Goal: Obtain resource: Download file/media

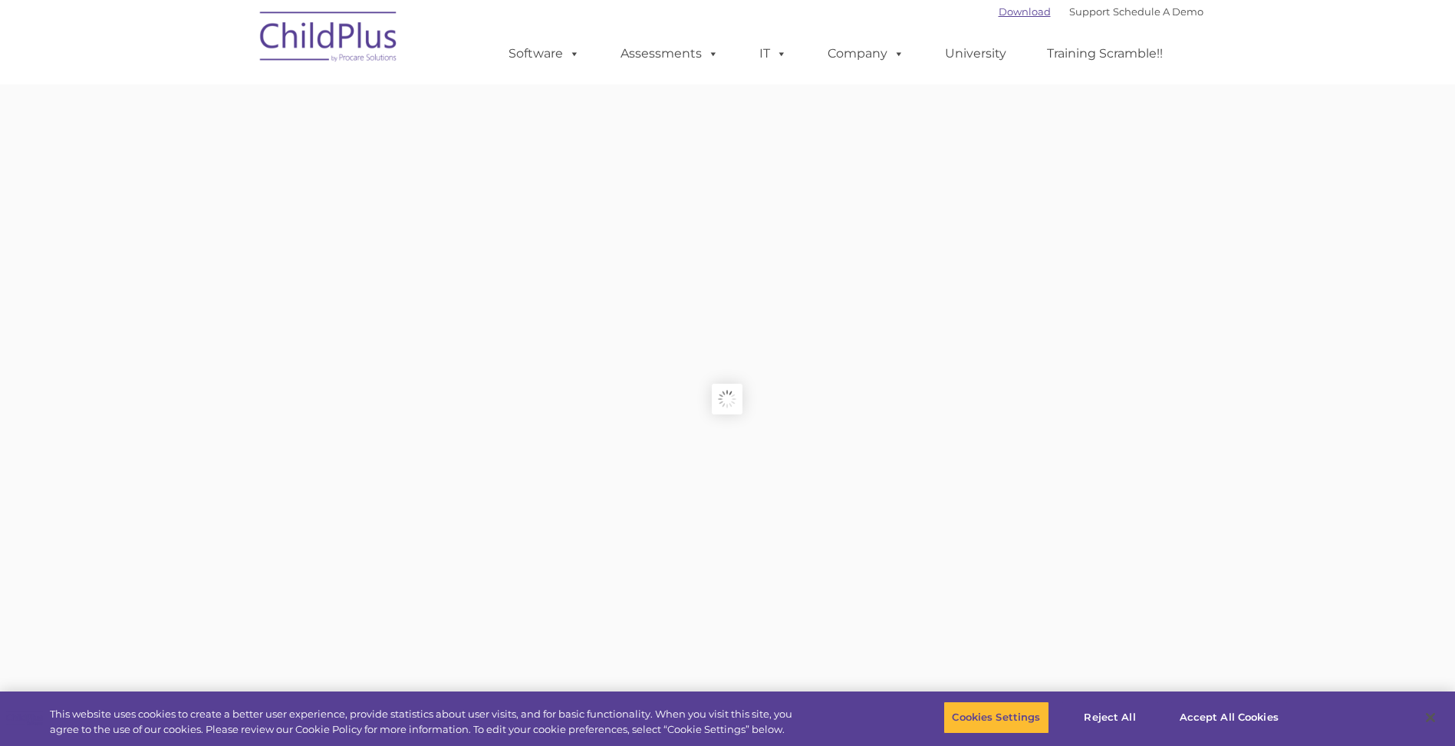
click at [1007, 12] on link "Download" at bounding box center [1025, 11] width 52 height 12
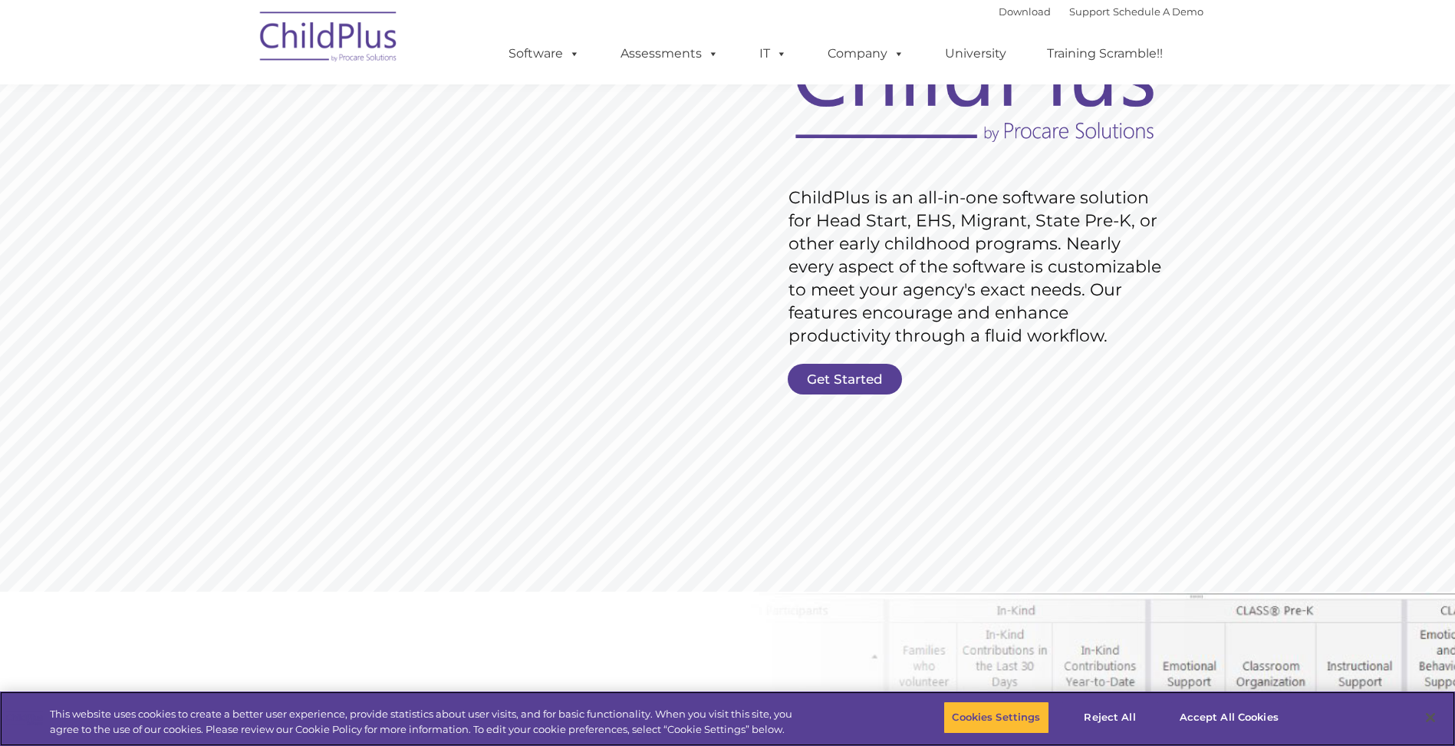
scroll to position [155, 0]
click at [1209, 717] on button "Accept All Cookies" at bounding box center [1230, 717] width 116 height 32
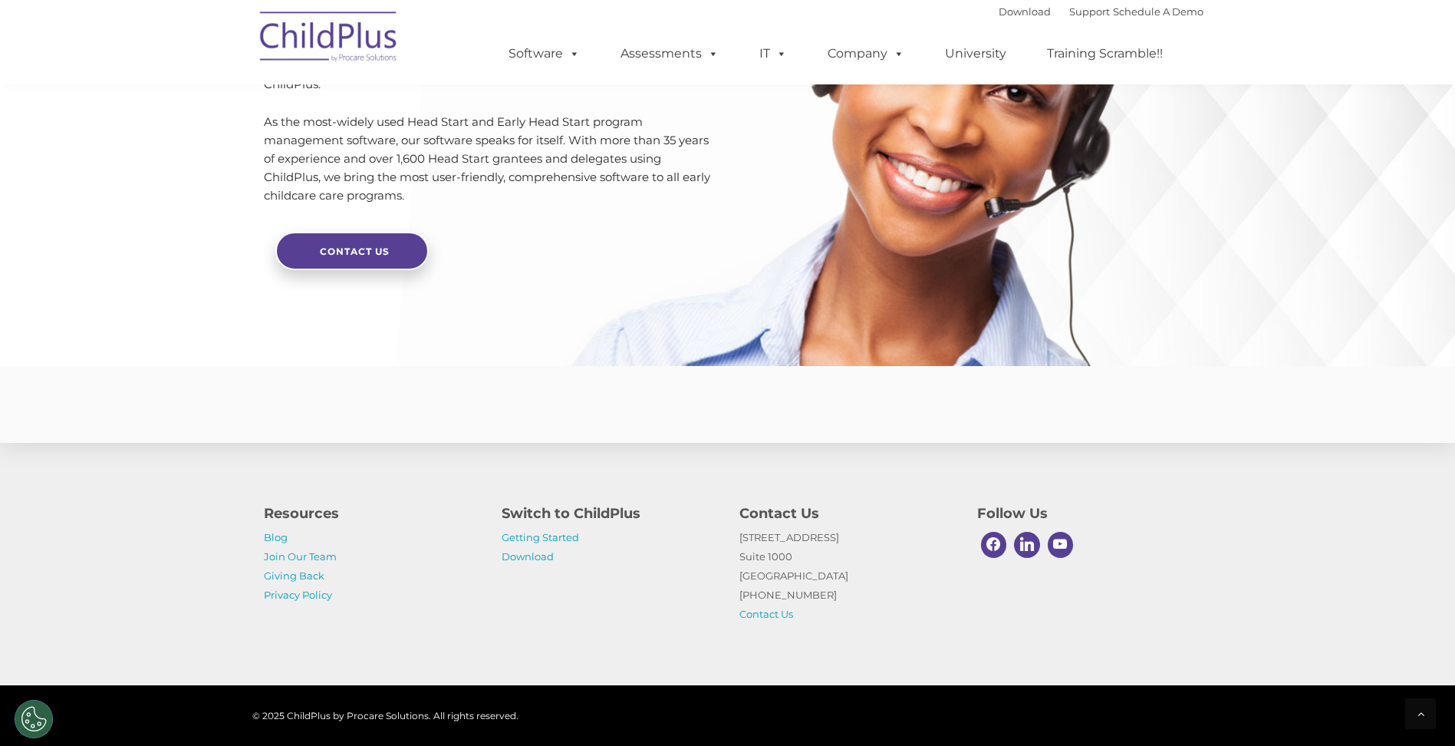
scroll to position [3575, 0]
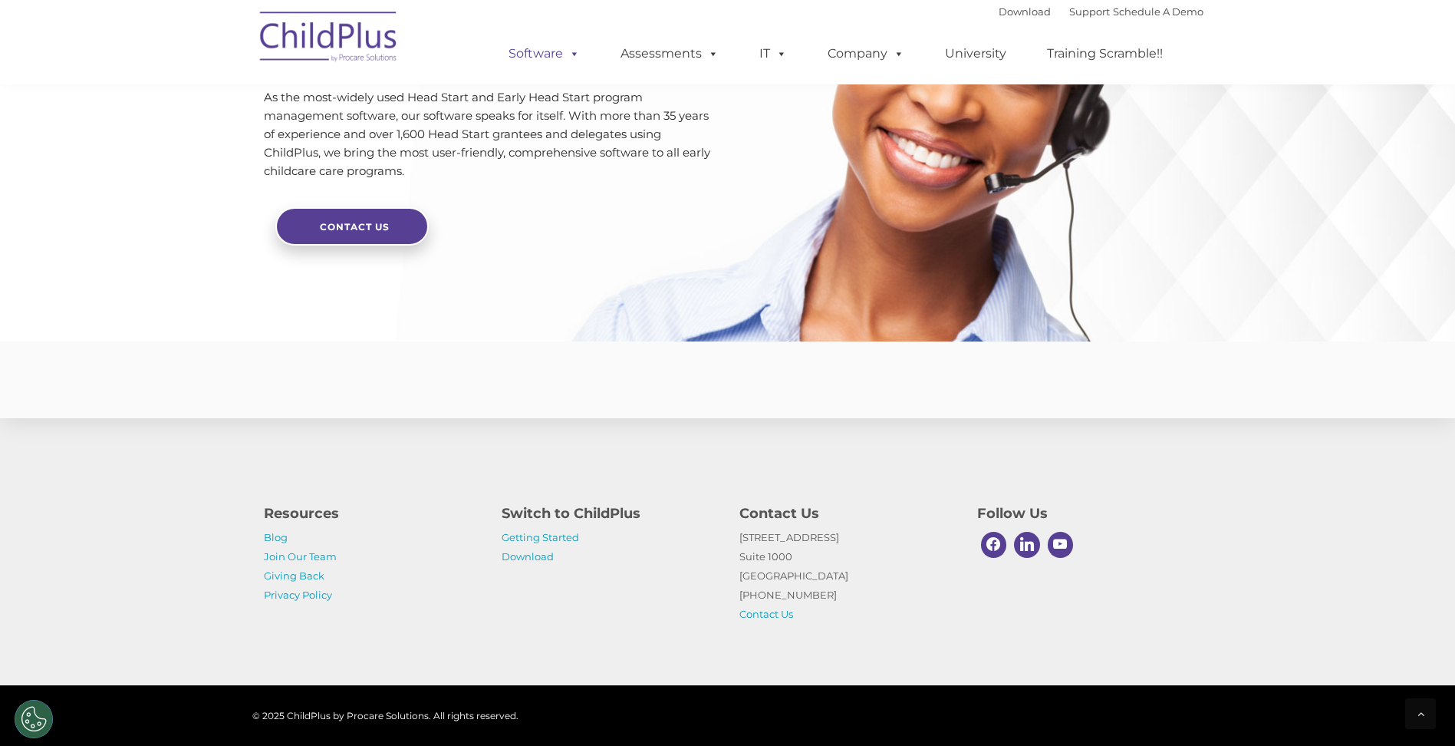
click at [578, 49] on span at bounding box center [571, 53] width 17 height 15
click at [551, 49] on link "Software" at bounding box center [544, 53] width 102 height 31
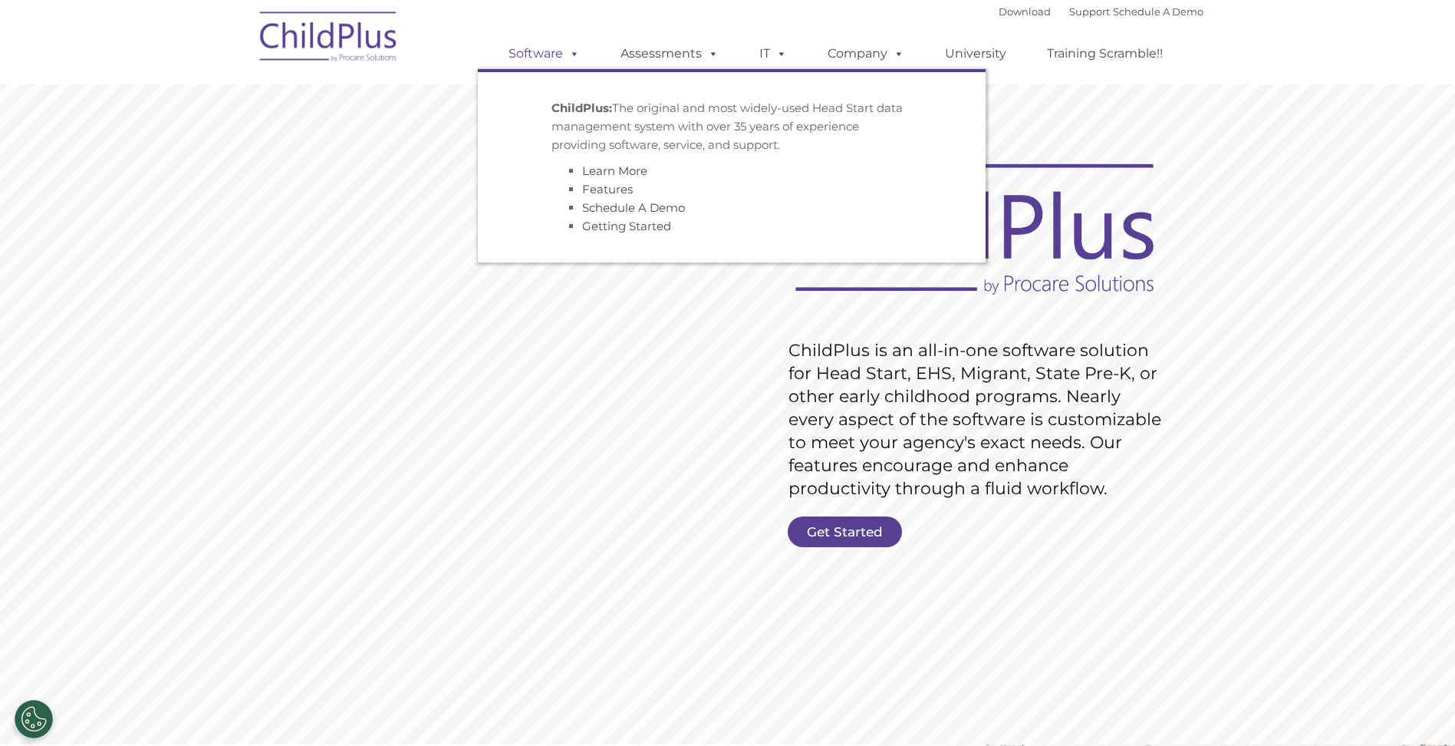
click at [569, 59] on span at bounding box center [571, 53] width 17 height 15
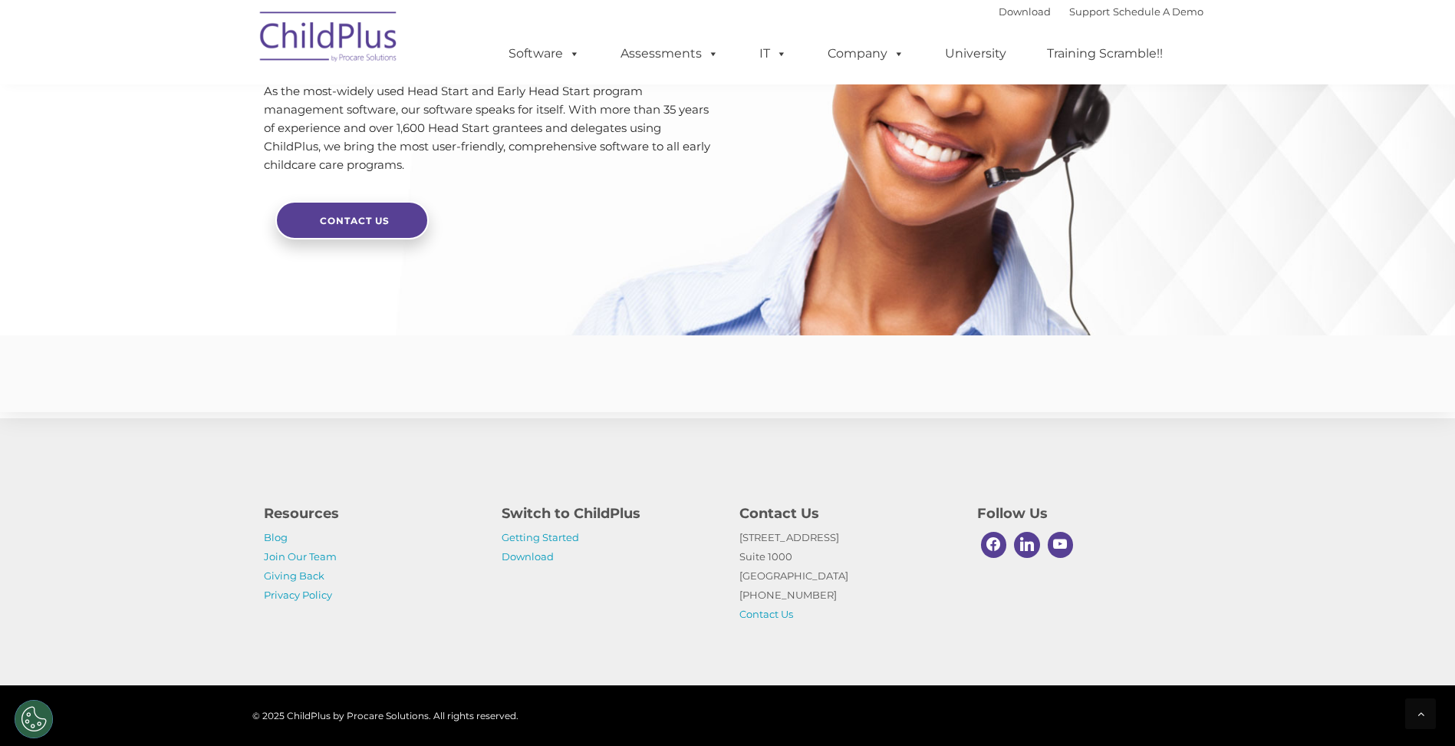
scroll to position [3598, 0]
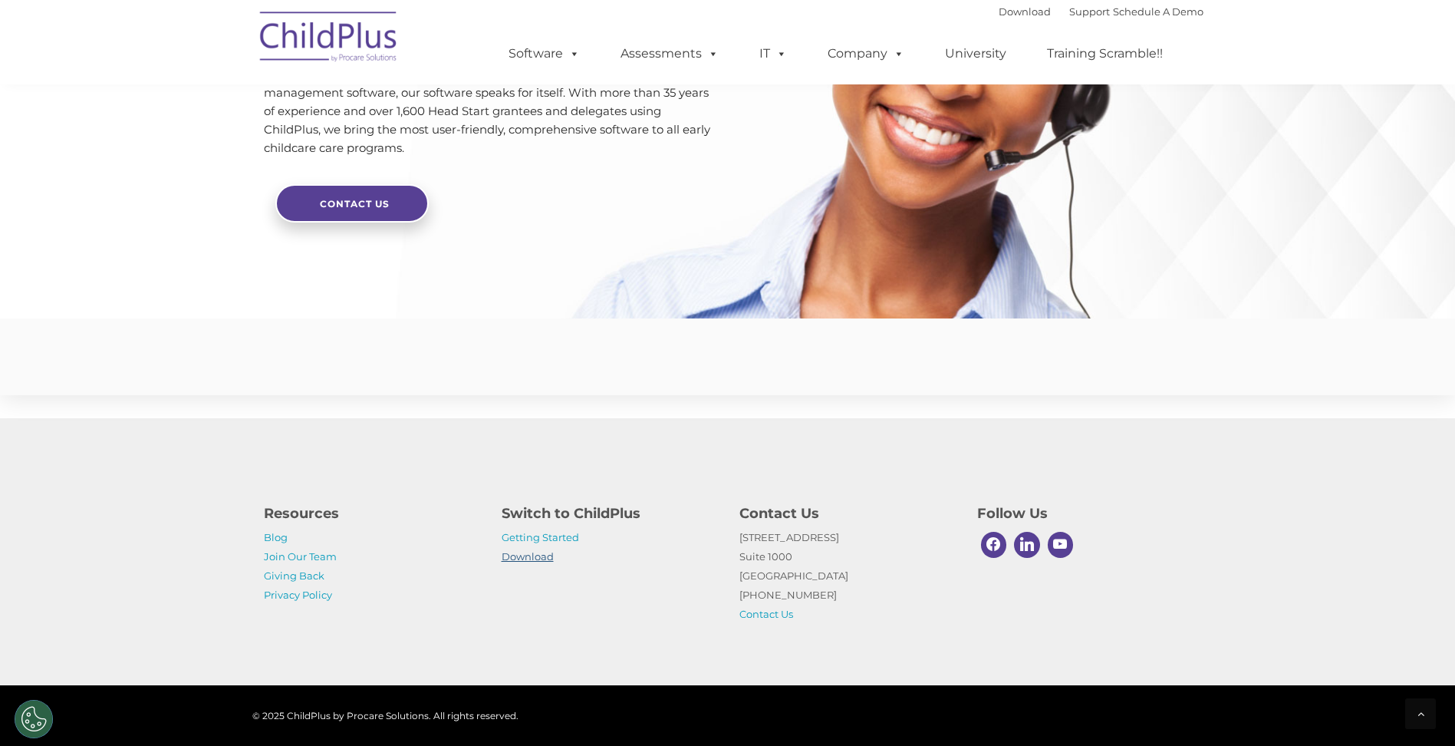
click at [536, 550] on link "Download" at bounding box center [528, 556] width 52 height 12
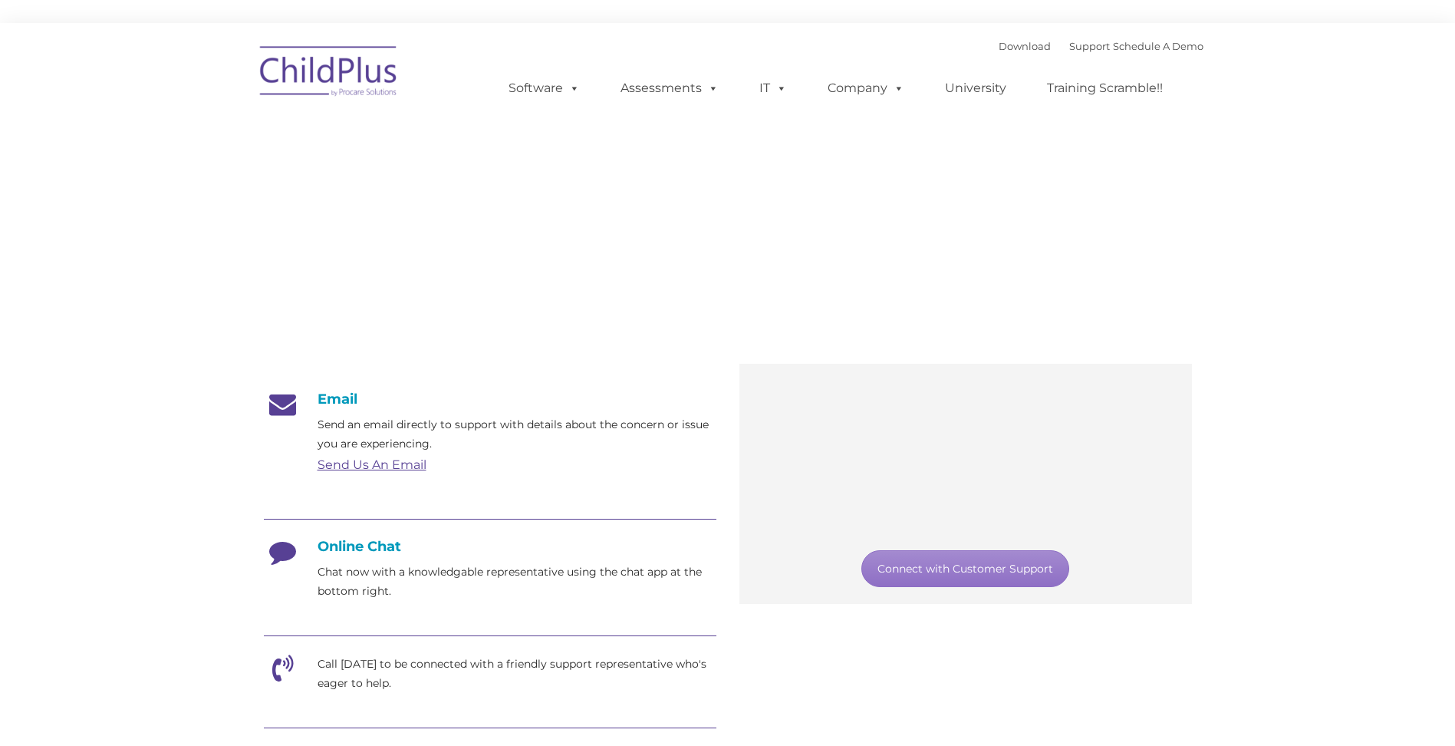
type input ""
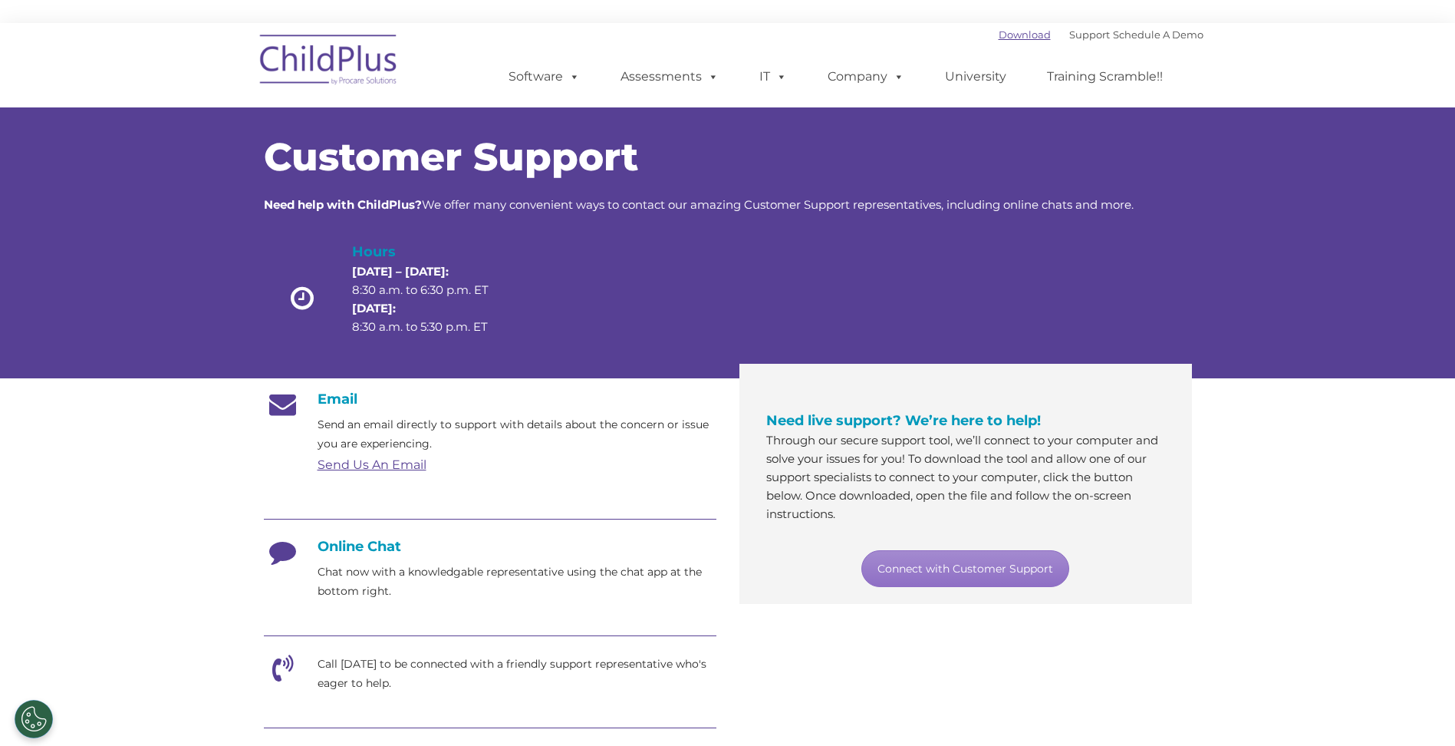
click at [999, 37] on link "Download" at bounding box center [1025, 34] width 52 height 12
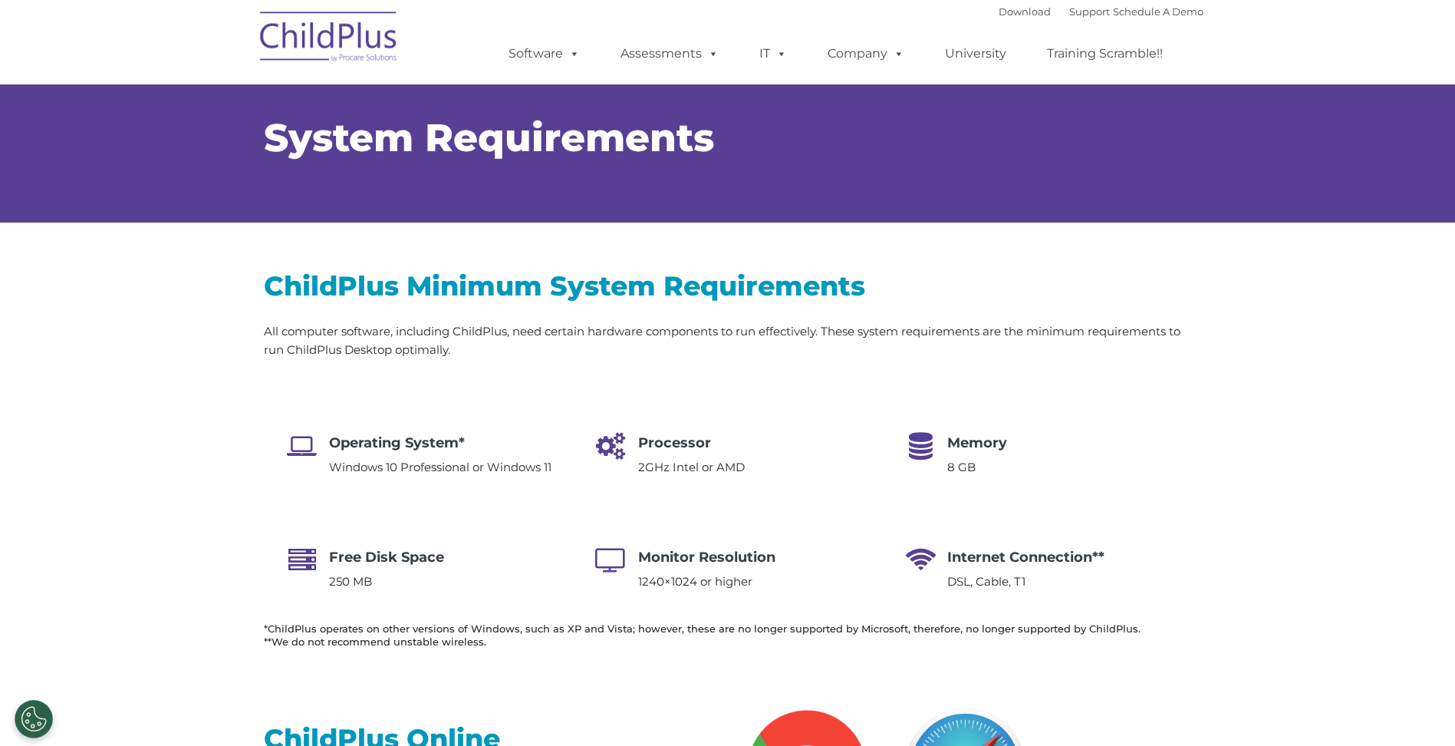
select select "MEDIUM"
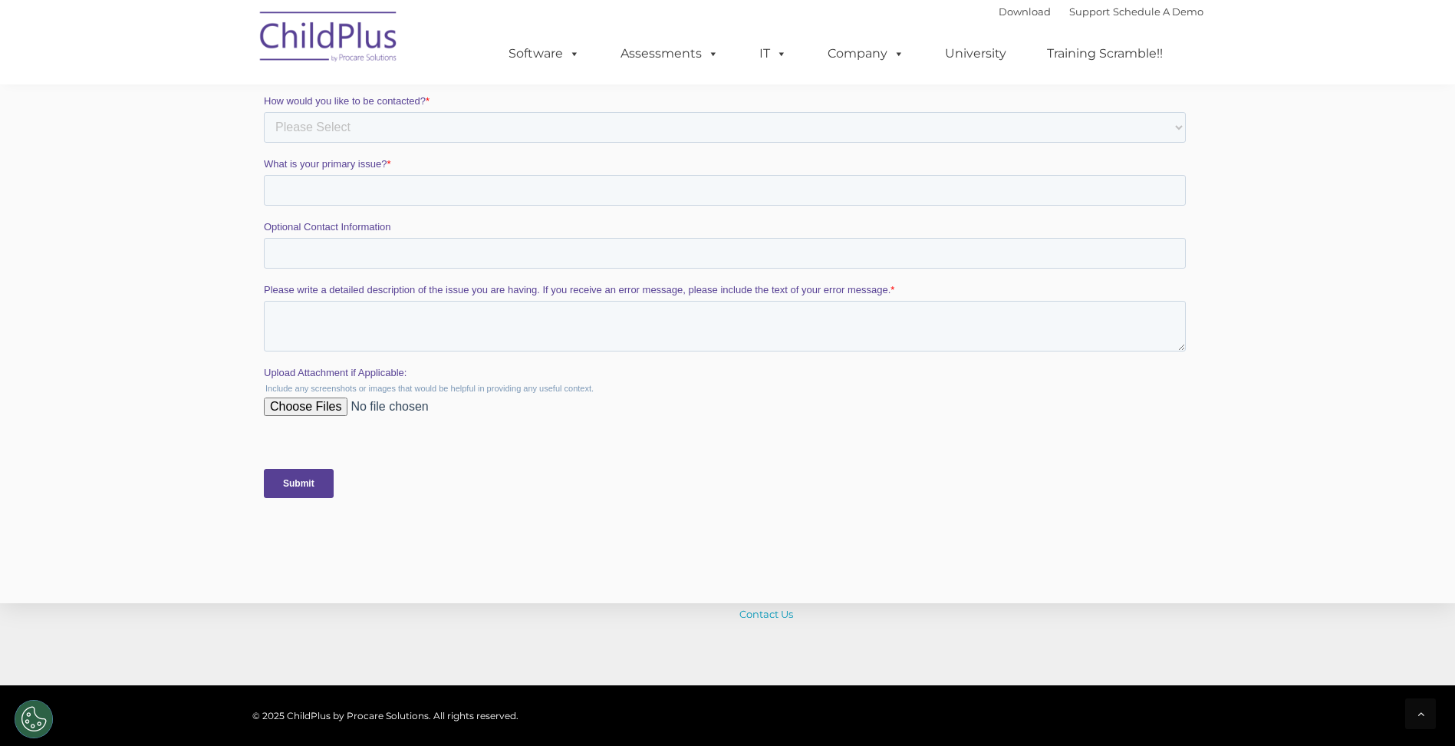
scroll to position [2886, 0]
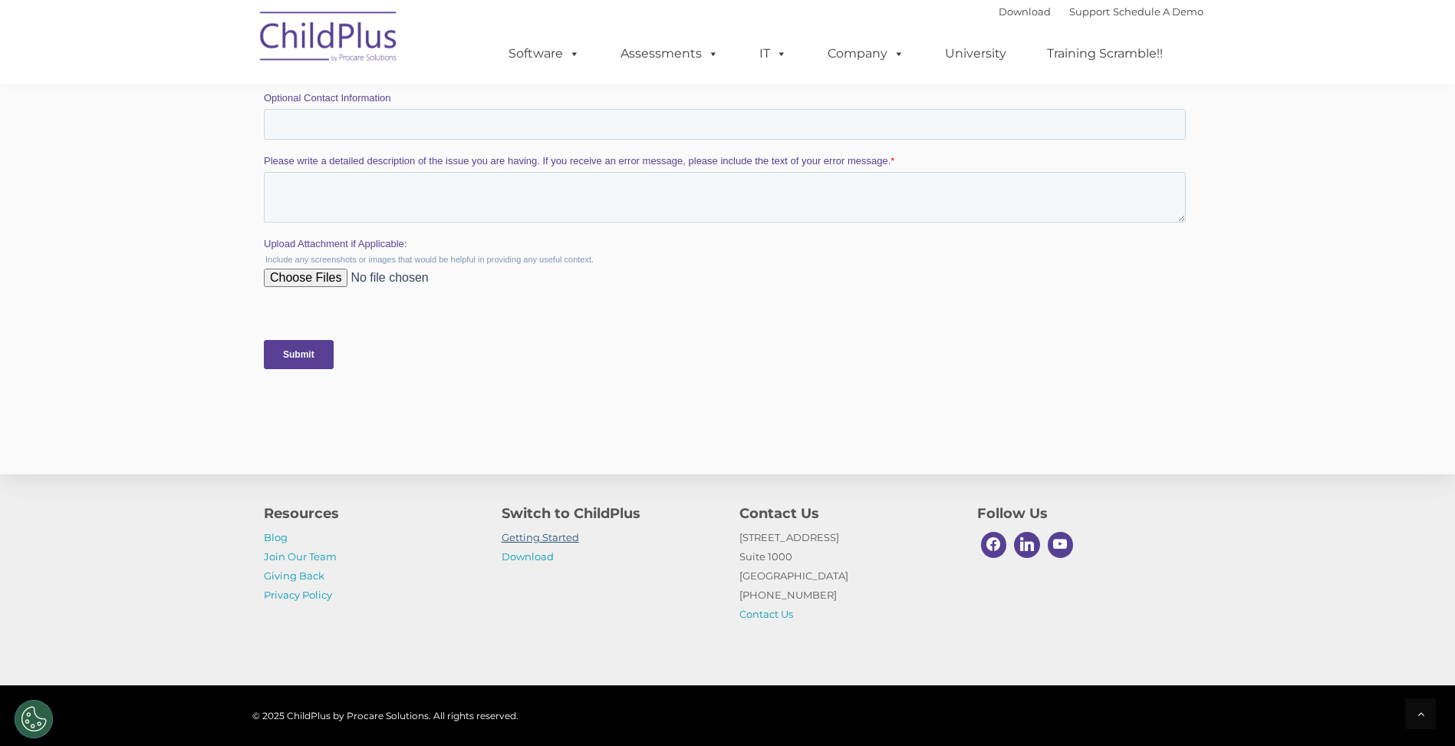
click at [570, 539] on link "Getting Started" at bounding box center [540, 537] width 77 height 12
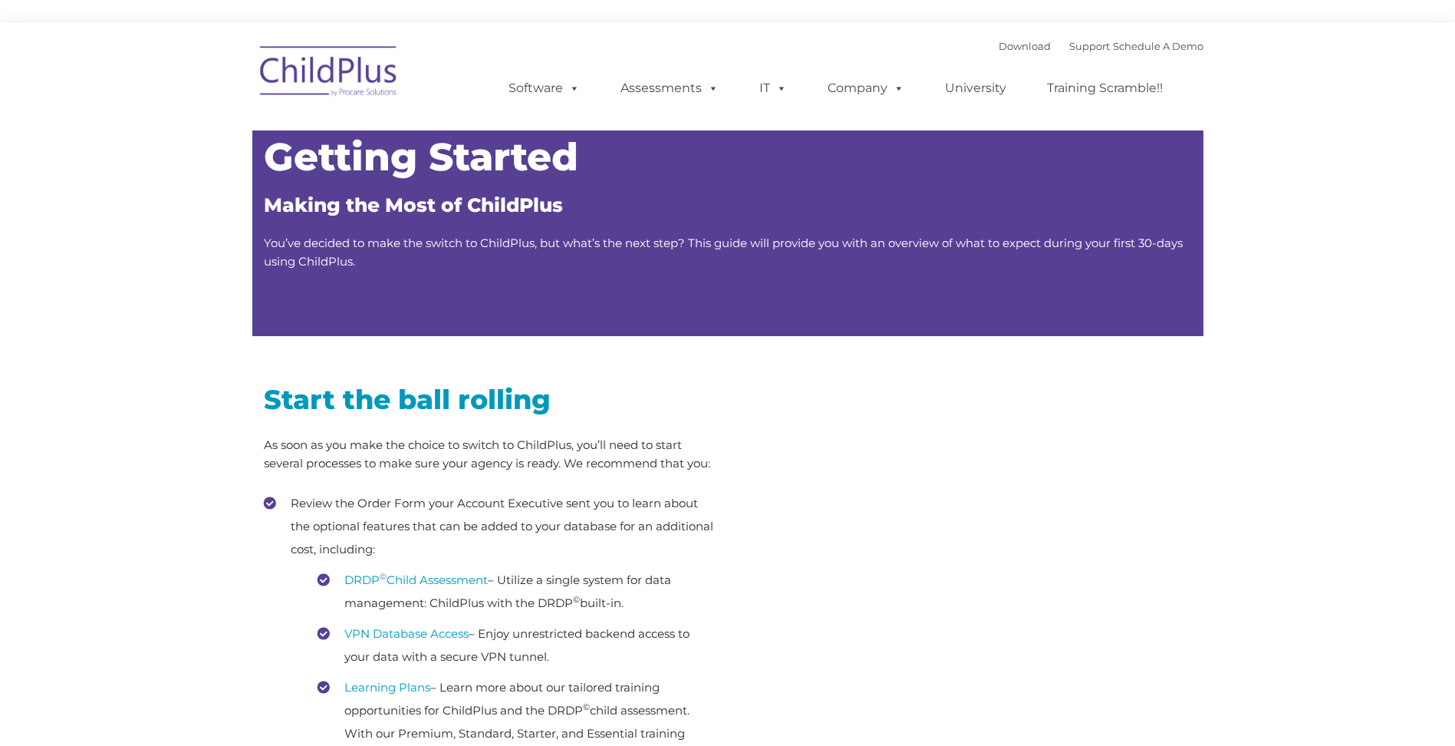
type input ""
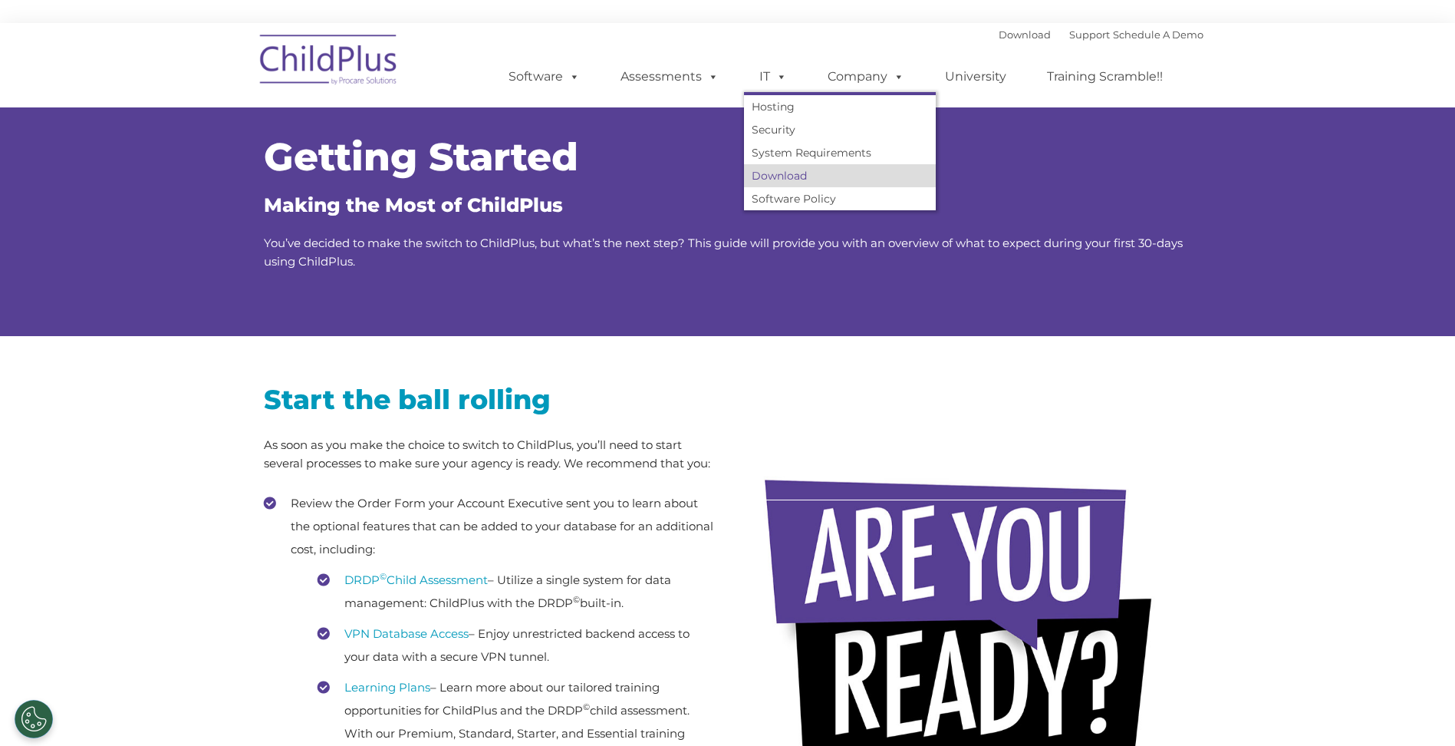
click at [774, 170] on link "Download" at bounding box center [840, 175] width 192 height 23
